Goal: Information Seeking & Learning: Learn about a topic

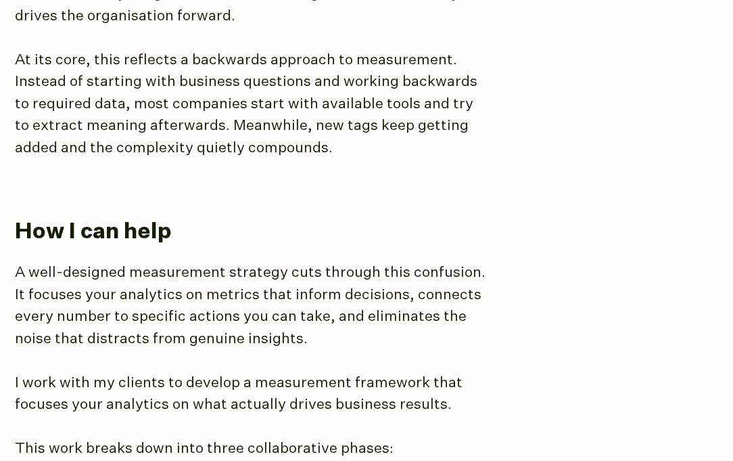
scroll to position [615, 0]
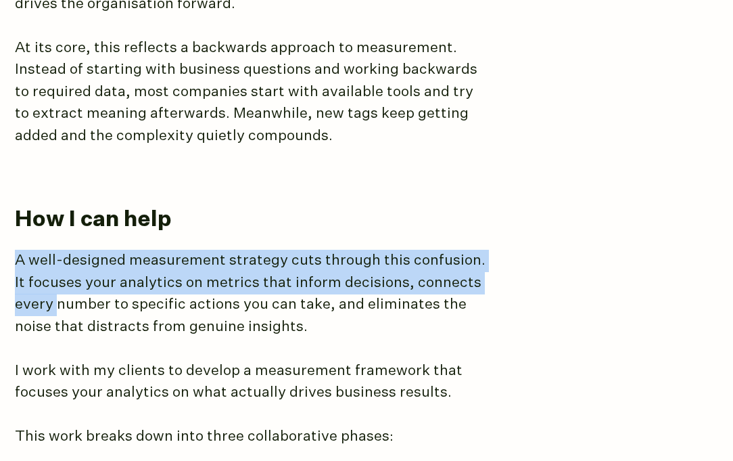
drag, startPoint x: 13, startPoint y: 218, endPoint x: 1, endPoint y: 271, distance: 54.7
click at [1, 271] on main "Measurement Strategy Track the right metrics, make the right decisions Most ana…" at bounding box center [366, 430] width 733 height 1848
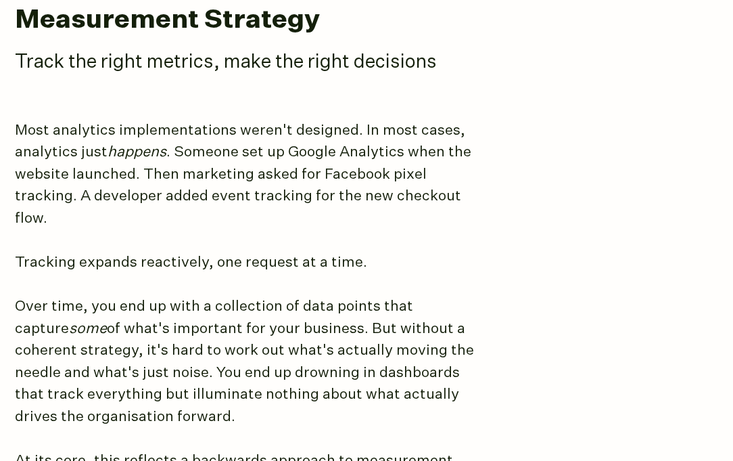
scroll to position [200, 0]
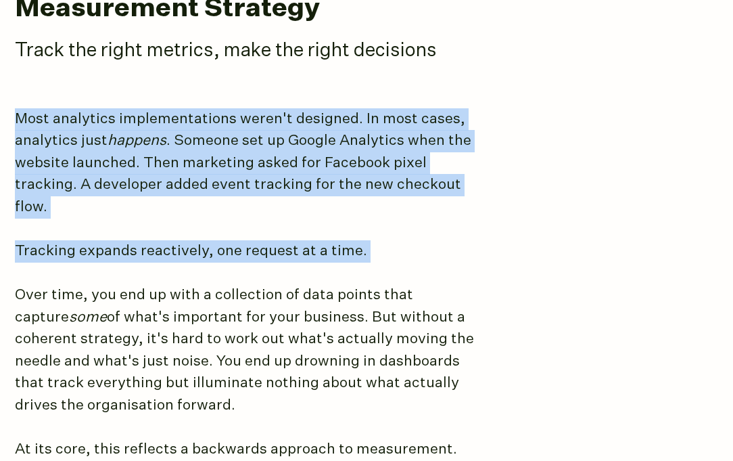
drag, startPoint x: 15, startPoint y: 125, endPoint x: 11, endPoint y: 278, distance: 152.9
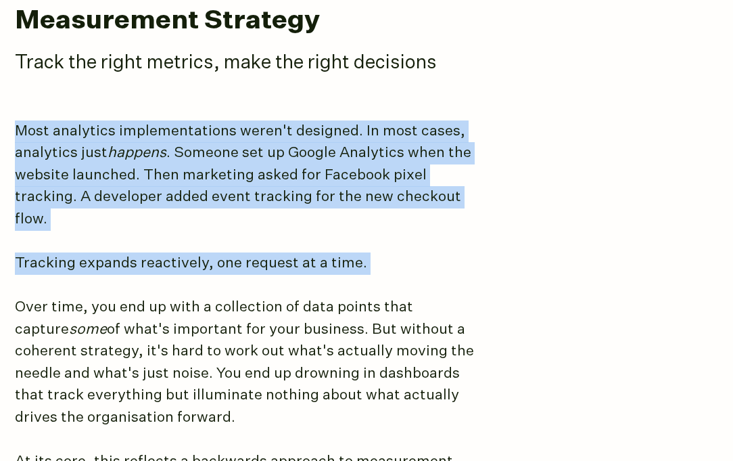
click at [31, 206] on p "Most analytics implementations weren't designed. In most cases, analytics just …" at bounding box center [251, 175] width 473 height 110
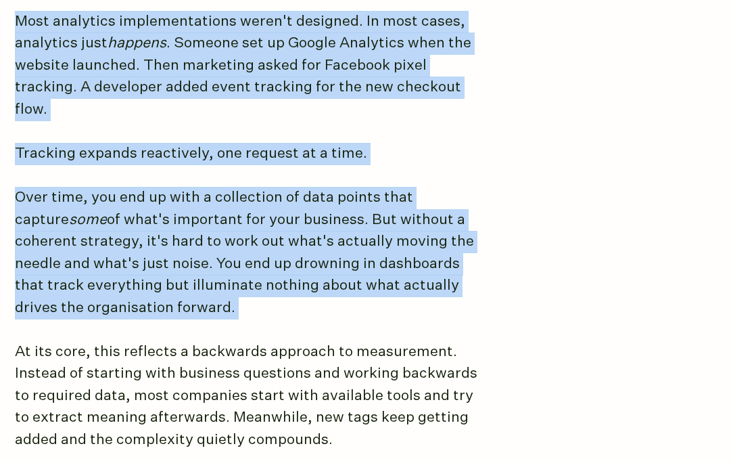
scroll to position [383, 0]
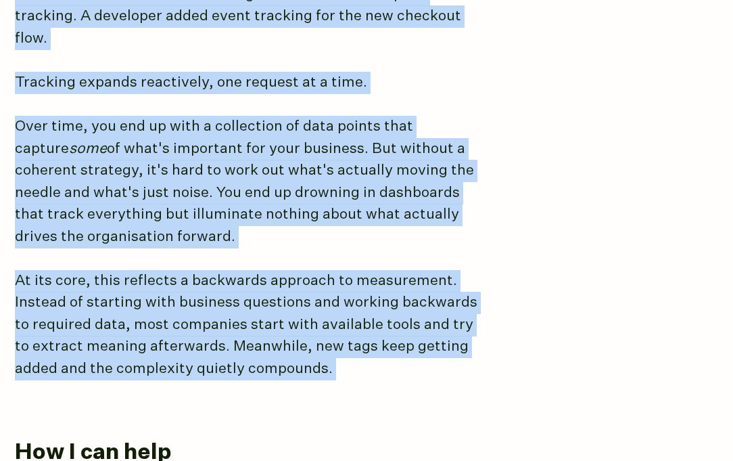
drag, startPoint x: 18, startPoint y: 135, endPoint x: 14, endPoint y: 347, distance: 212.4
copy article "Most analytics implementations weren't designed. In most cases, analytics just …"
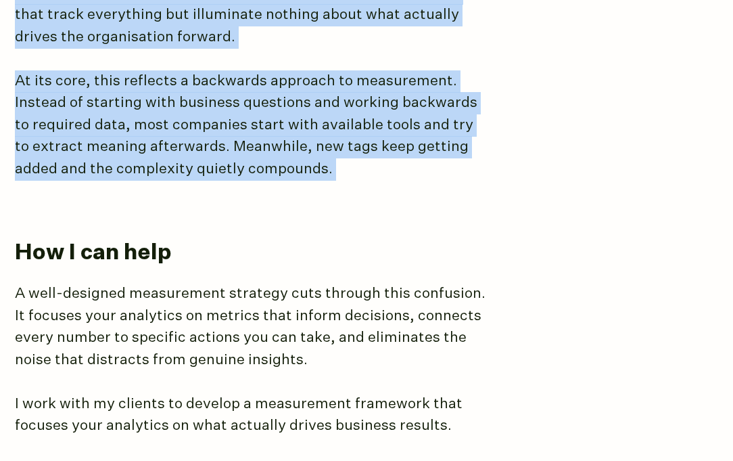
scroll to position [624, 0]
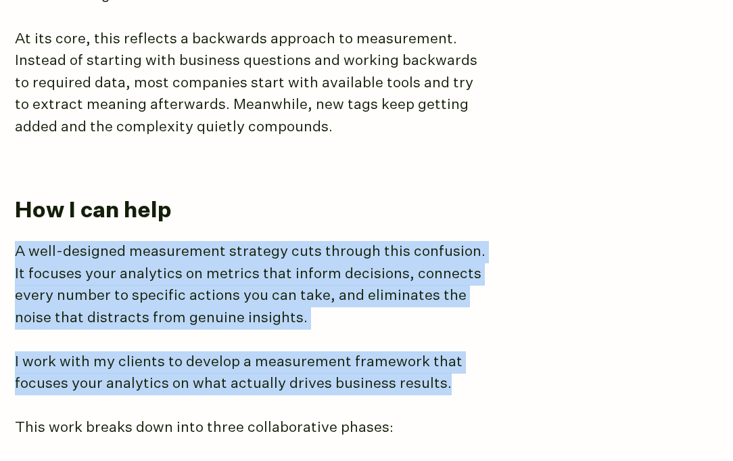
drag, startPoint x: 18, startPoint y: 210, endPoint x: 415, endPoint y: 331, distance: 414.4
click at [415, 331] on article "Measurement Strategy Track the right metrics, make the right decisions Most ana…" at bounding box center [367, 406] width 704 height 1643
copy article "A well-designed measurement strategy cuts through this confusion. It focuses yo…"
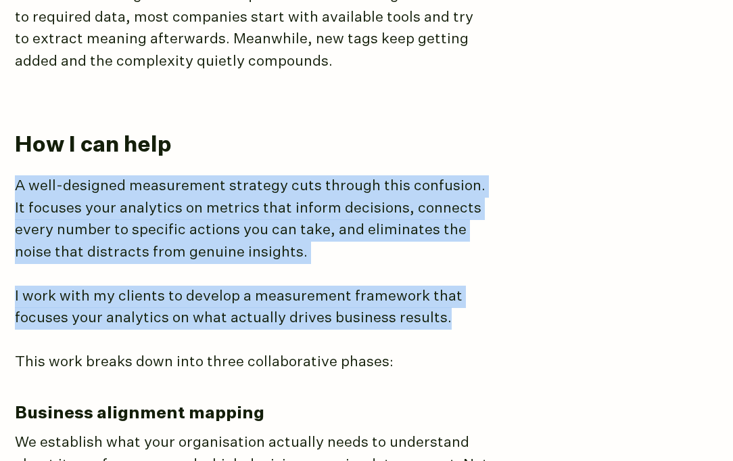
click at [339, 181] on p "A well-designed measurement strategy cuts through this confusion. It focuses yo…" at bounding box center [251, 219] width 473 height 88
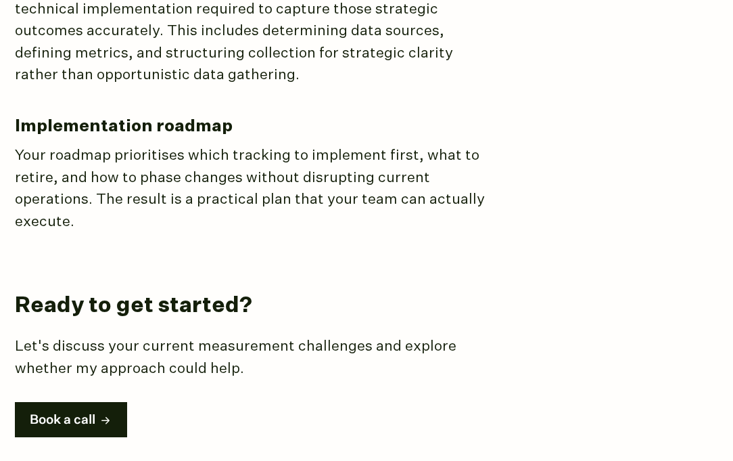
scroll to position [1307, 0]
